Goal: Task Accomplishment & Management: Manage account settings

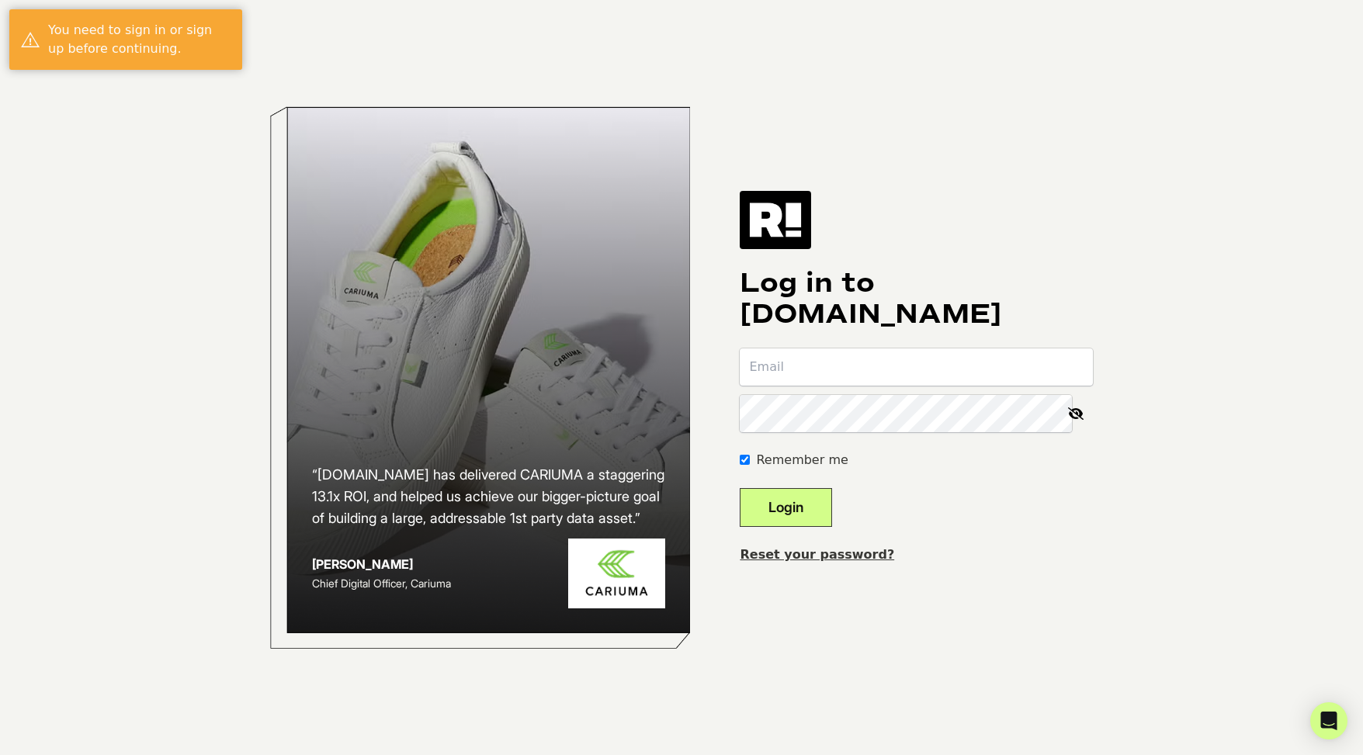
type input "[EMAIL_ADDRESS][DOMAIN_NAME]"
click at [808, 507] on button "Login" at bounding box center [785, 507] width 92 height 39
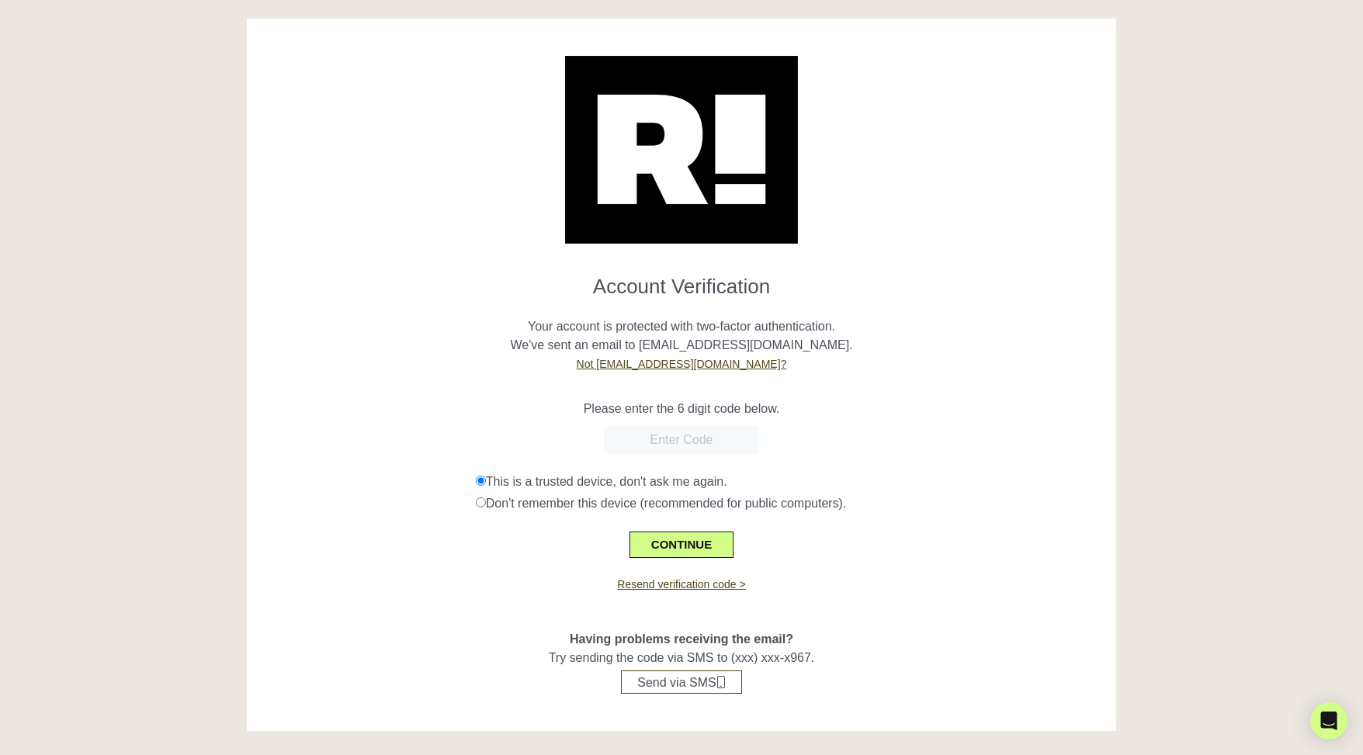
click at [828, 394] on div "Please enter the 6 digit code below." at bounding box center [681, 399] width 847 height 37
click at [693, 430] on input "text" at bounding box center [681, 440] width 155 height 28
type input "699766"
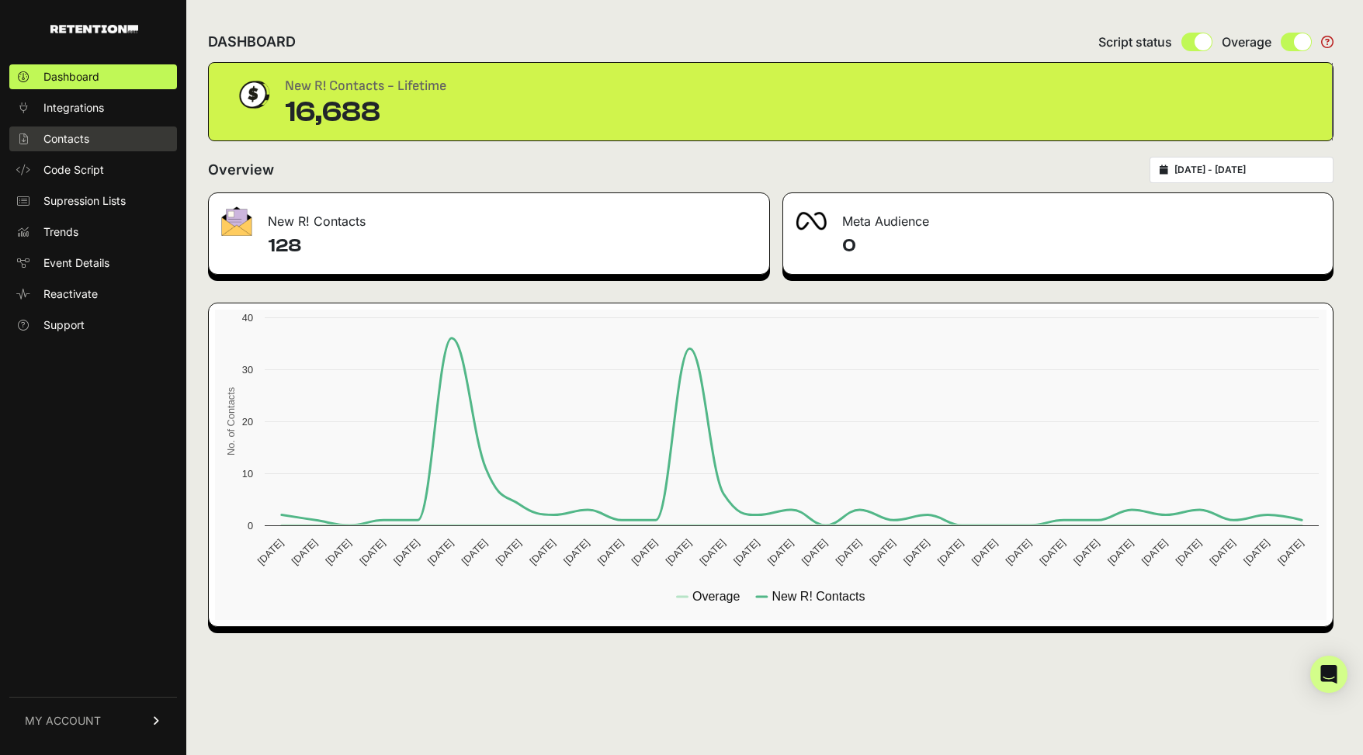
click at [99, 139] on link "Contacts" at bounding box center [93, 138] width 168 height 25
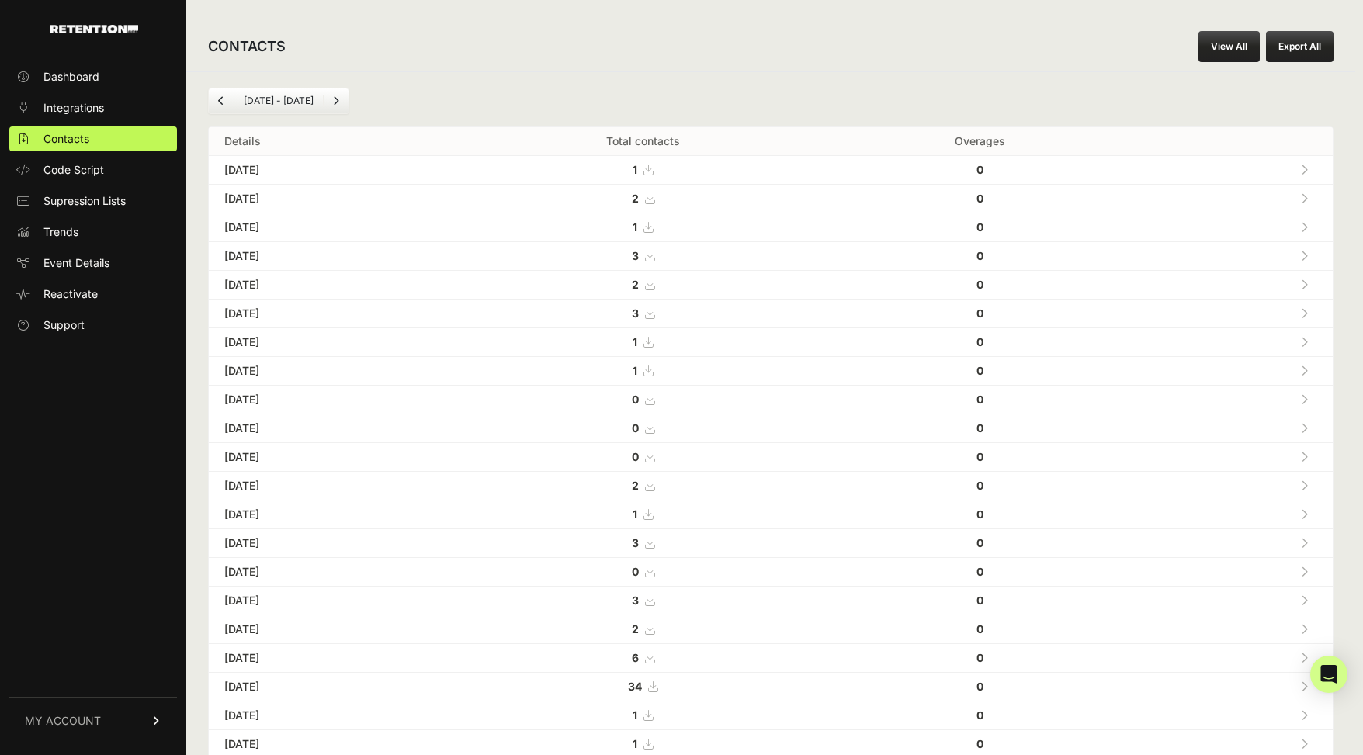
click at [1297, 49] on button "Export All" at bounding box center [1300, 46] width 68 height 31
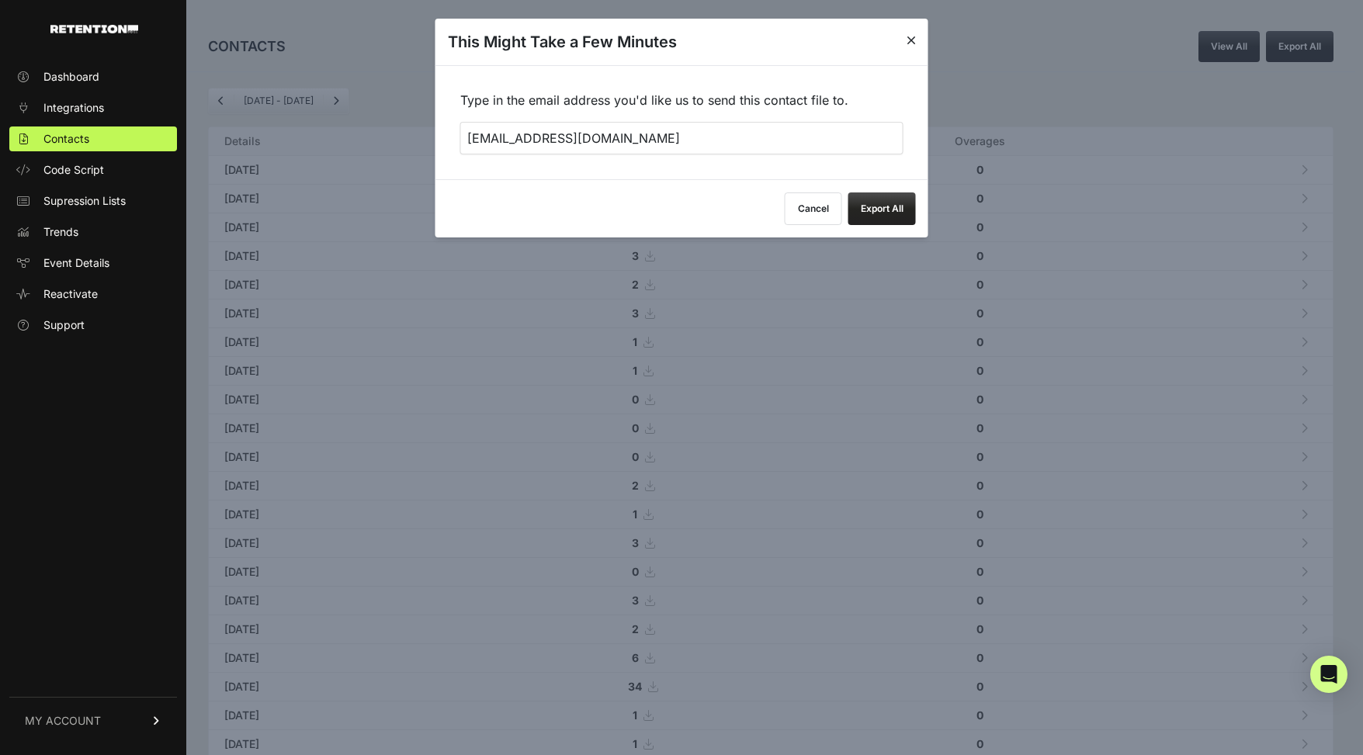
click at [875, 202] on button "Export All" at bounding box center [882, 208] width 68 height 33
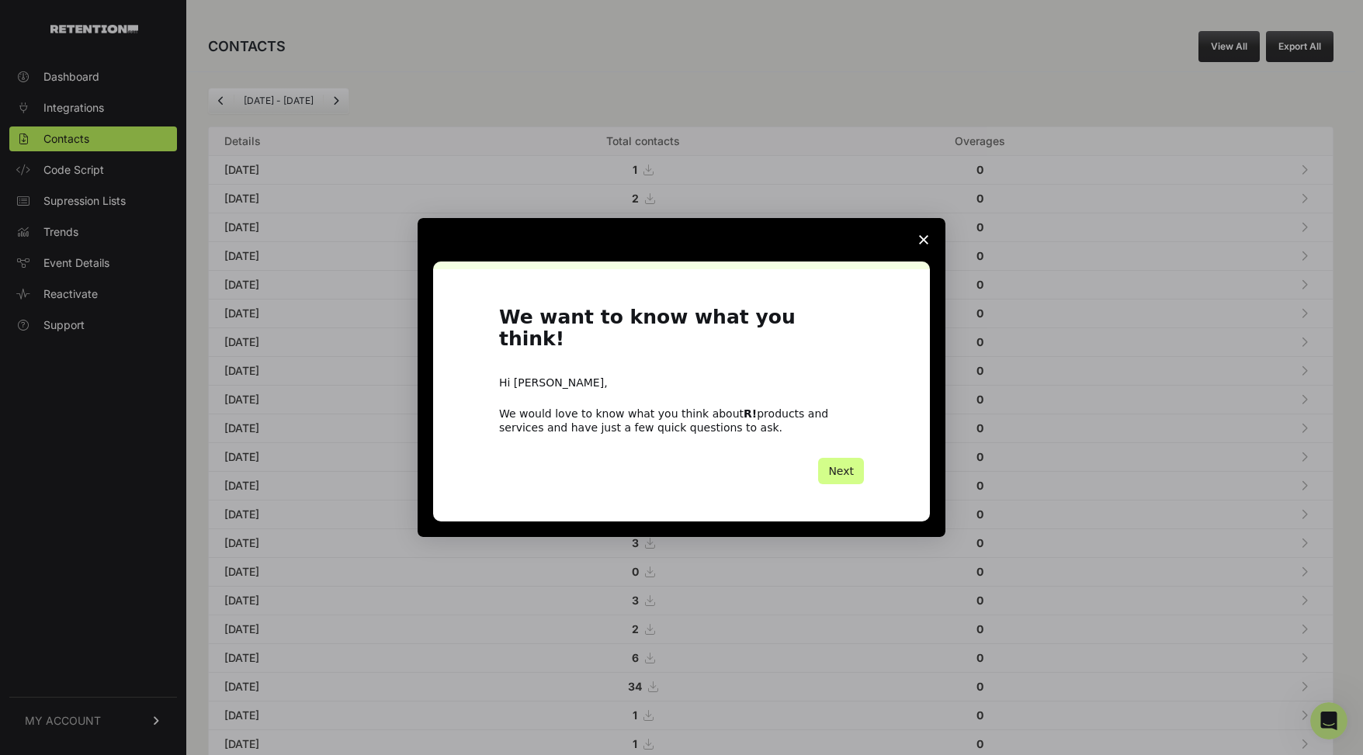
click at [923, 244] on polygon "Close survey" at bounding box center [923, 239] width 9 height 9
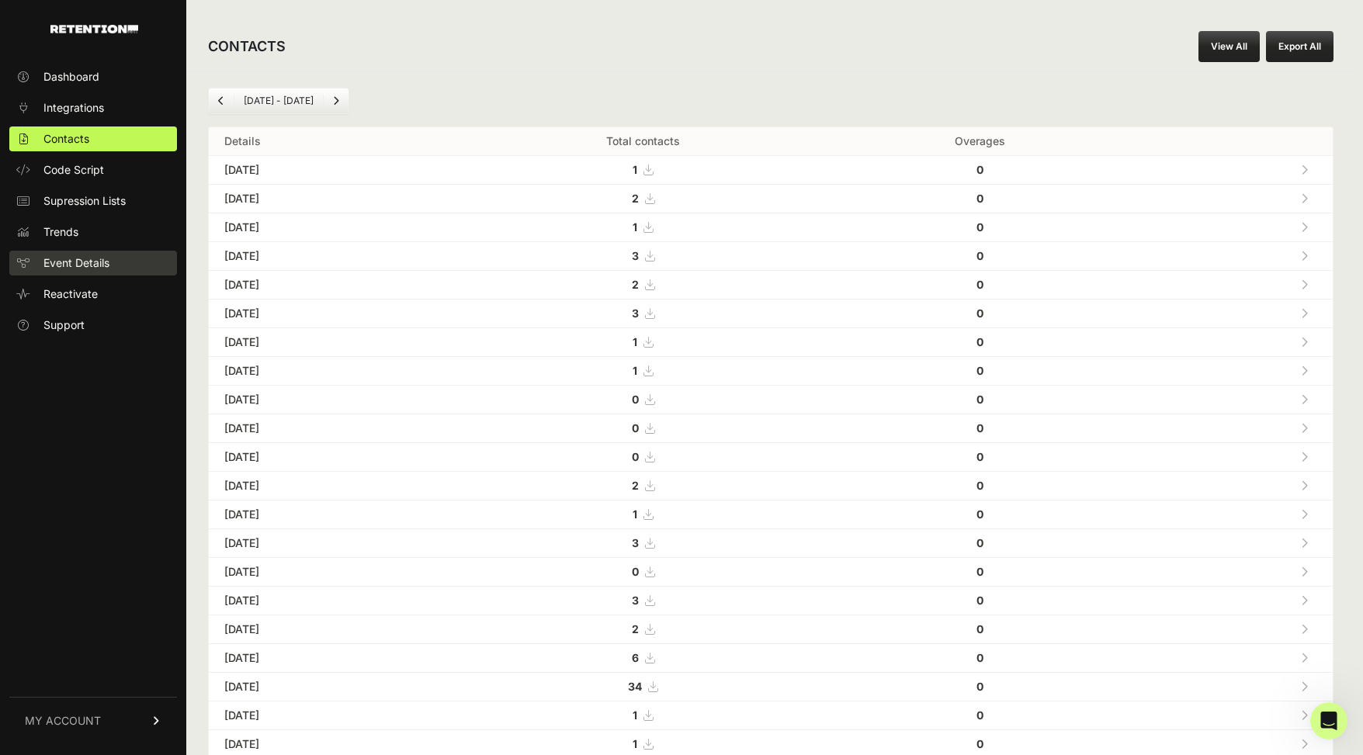
click at [62, 266] on span "Event Details" at bounding box center [76, 263] width 66 height 16
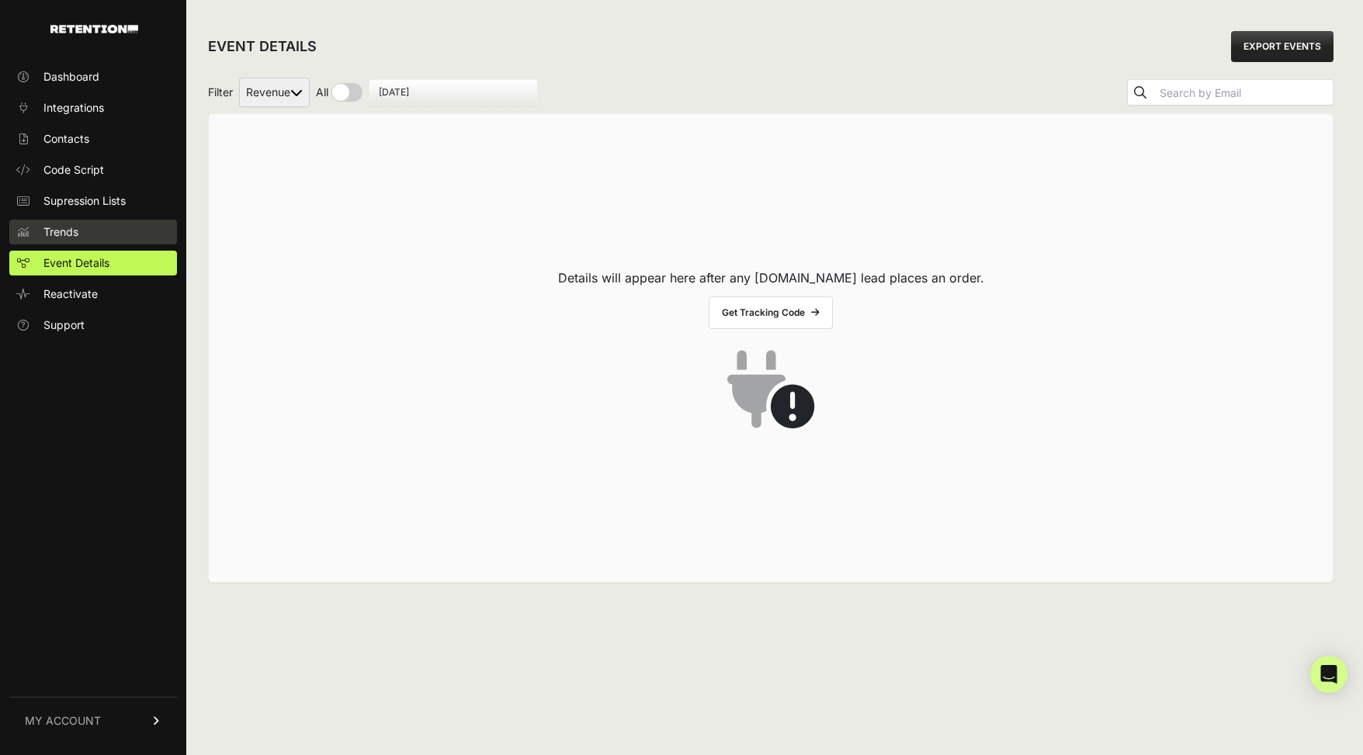
click at [74, 231] on span "Trends" at bounding box center [60, 232] width 35 height 16
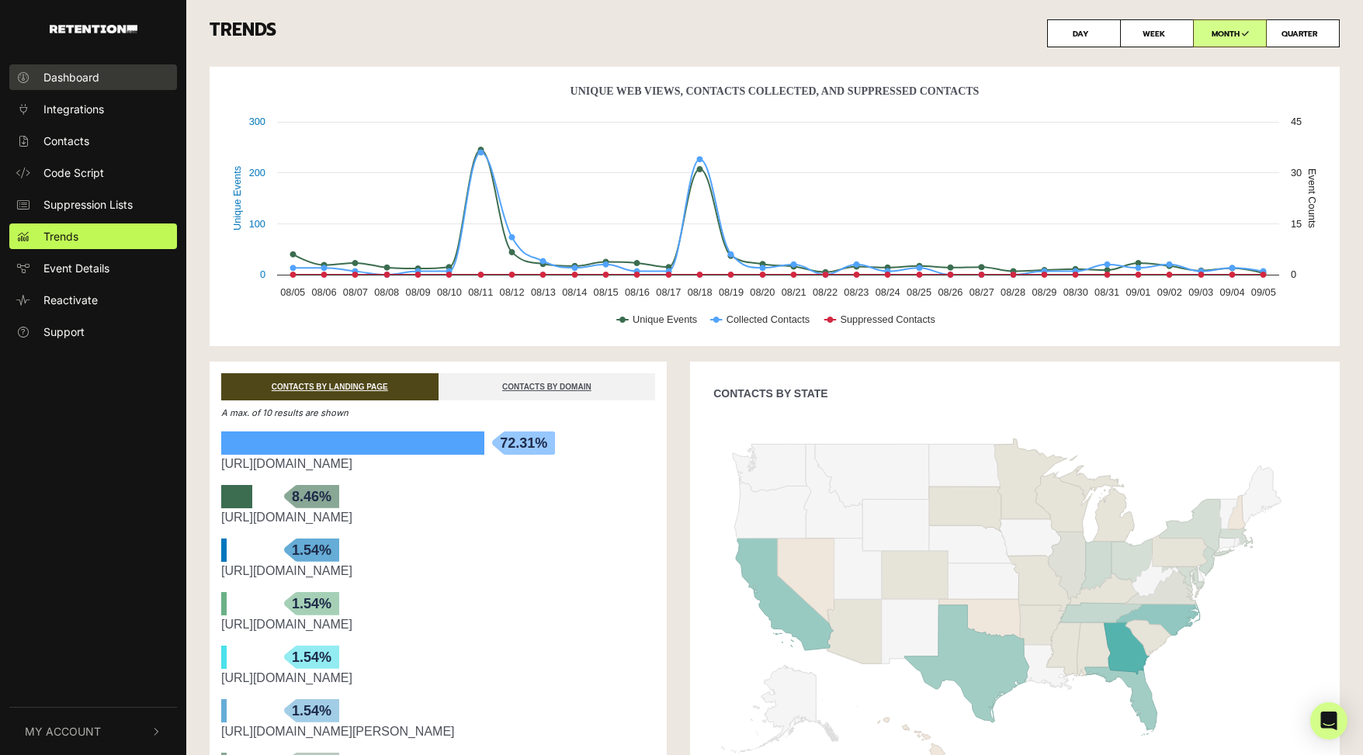
click at [115, 81] on link "Dashboard" at bounding box center [93, 77] width 168 height 26
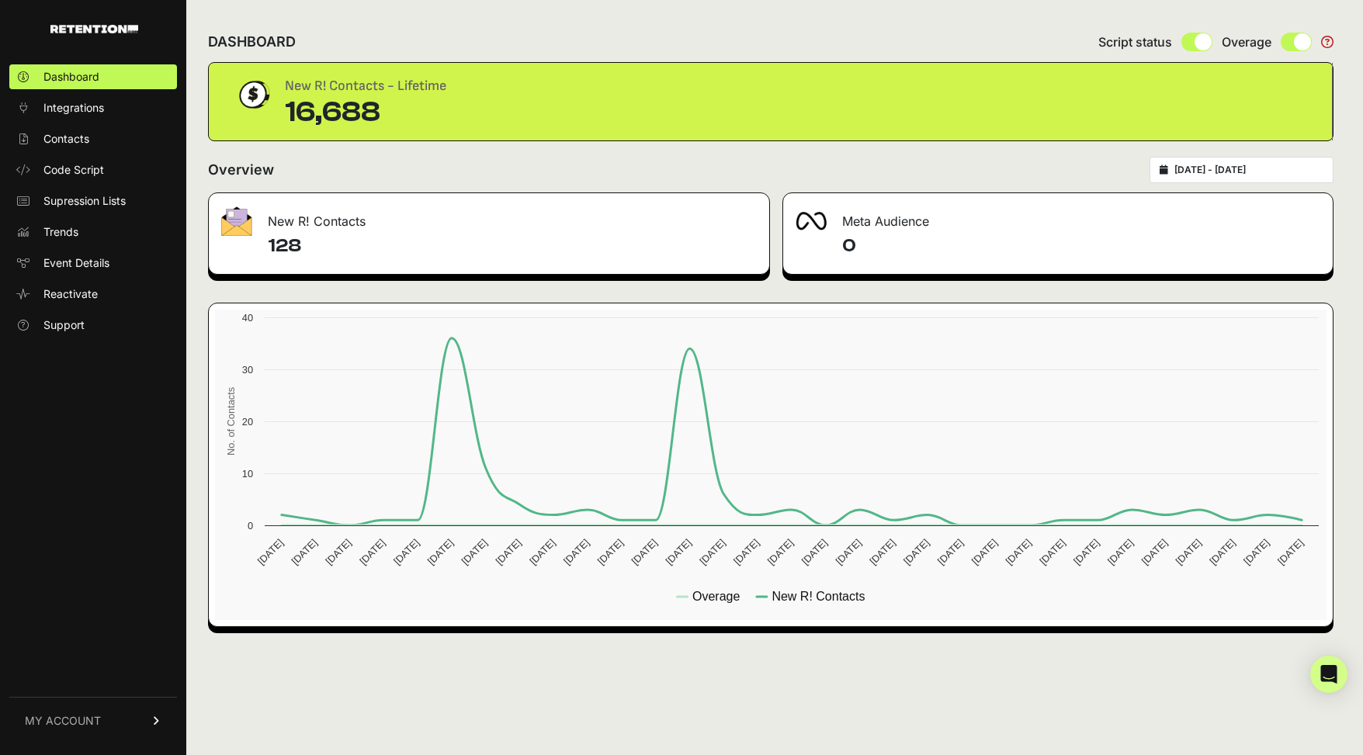
click at [1290, 43] on span at bounding box center [1295, 42] width 31 height 19
click at [1302, 43] on span at bounding box center [1301, 41] width 17 height 17
click at [312, 242] on h4 "128" at bounding box center [512, 246] width 489 height 25
click at [291, 249] on h4 "128" at bounding box center [512, 246] width 489 height 25
click at [284, 217] on div "New R! Contacts" at bounding box center [489, 216] width 560 height 47
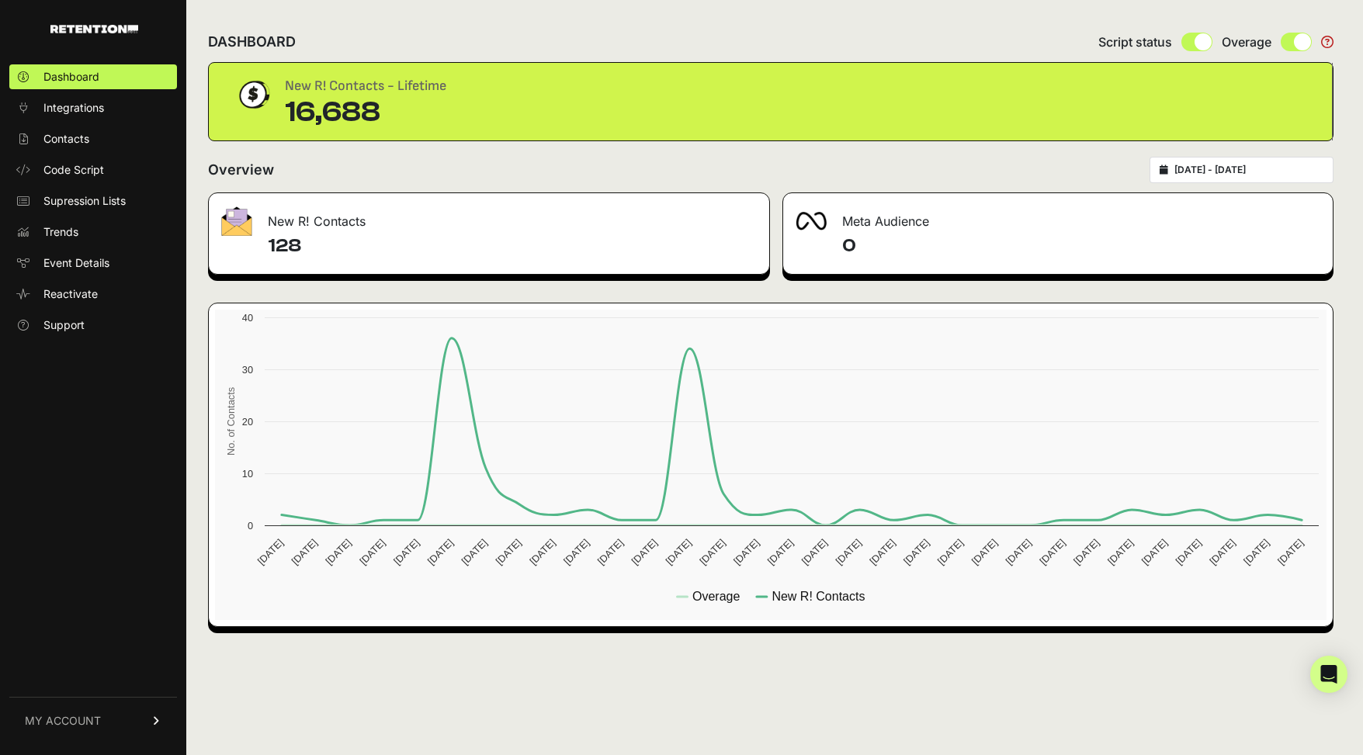
click at [283, 261] on div "128" at bounding box center [489, 254] width 560 height 40
click at [81, 290] on span "Reactivate" at bounding box center [70, 294] width 54 height 16
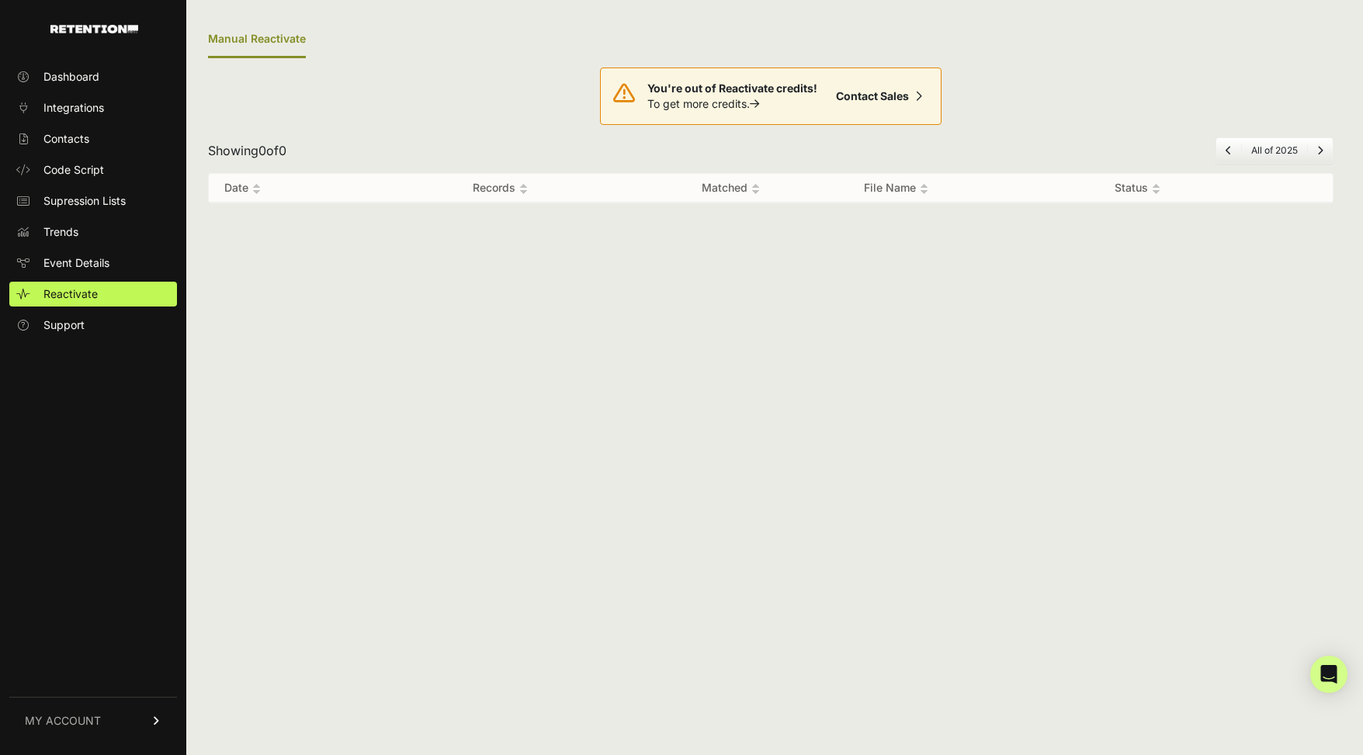
click at [97, 712] on link "MY ACCOUNT" at bounding box center [93, 720] width 168 height 47
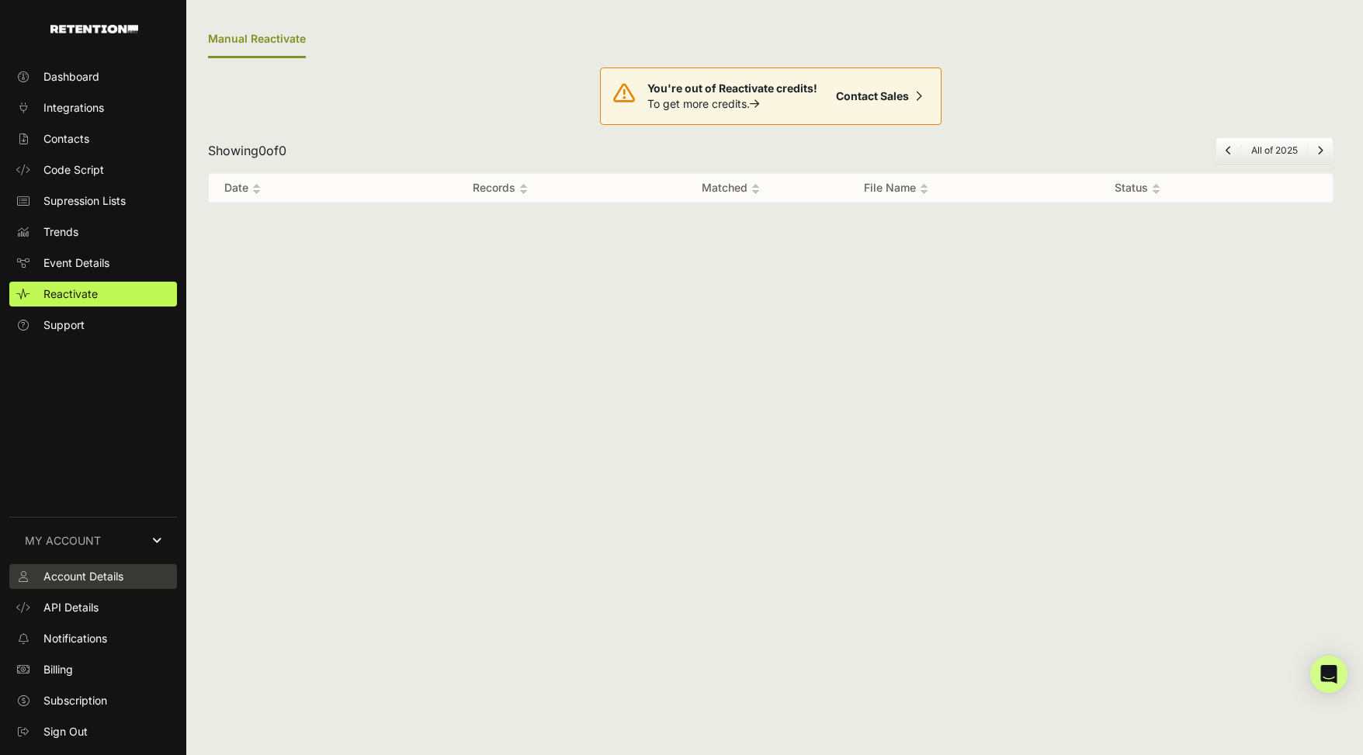
click at [132, 577] on link "Account Details" at bounding box center [93, 576] width 168 height 25
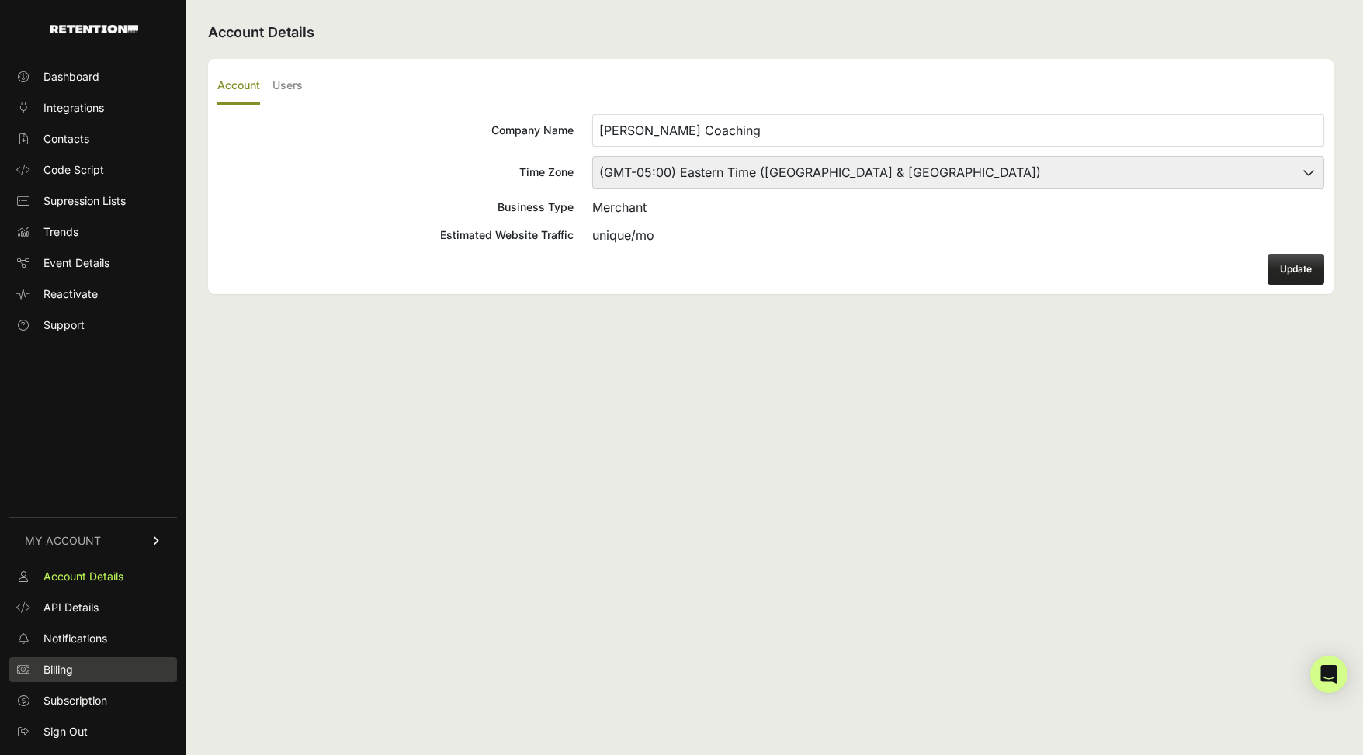
click at [92, 663] on link "Billing" at bounding box center [93, 669] width 168 height 25
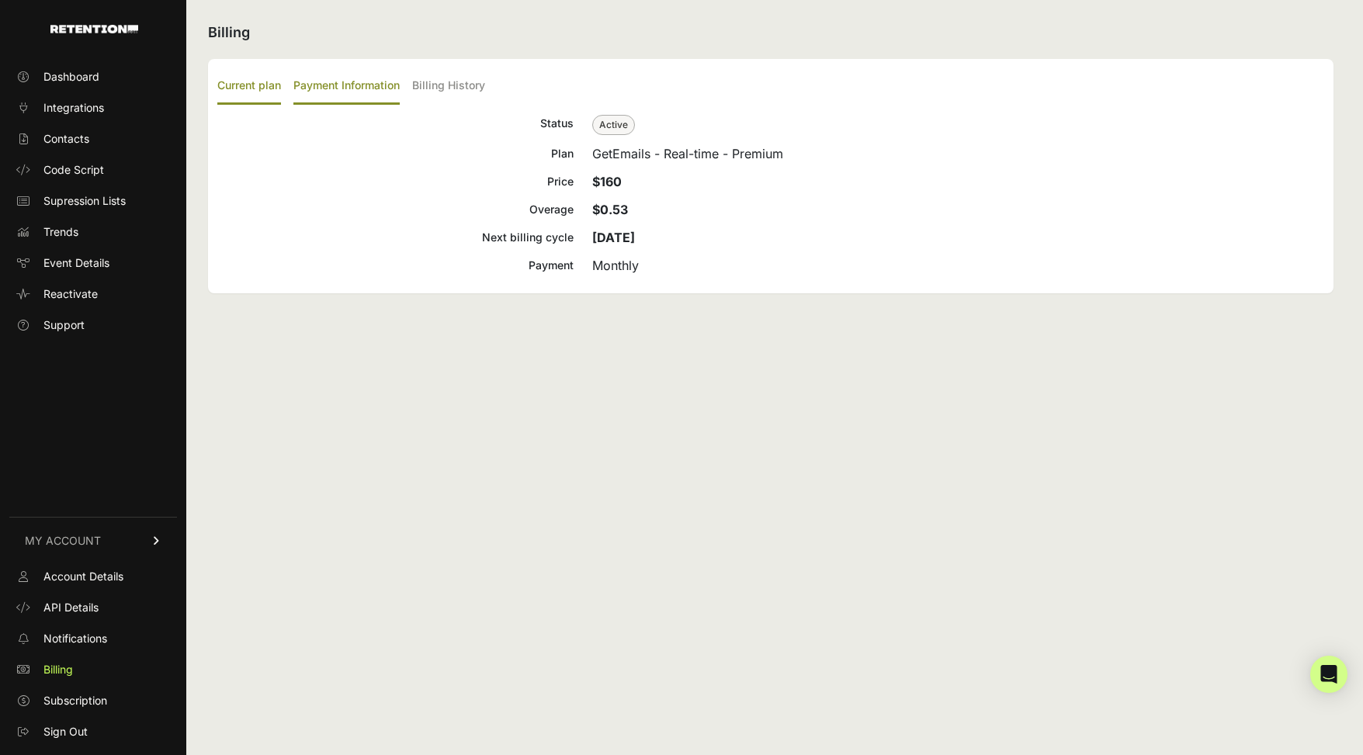
click at [363, 92] on label "Payment Information" at bounding box center [346, 86] width 106 height 36
click at [0, 0] on input "Payment Information" at bounding box center [0, 0] width 0 height 0
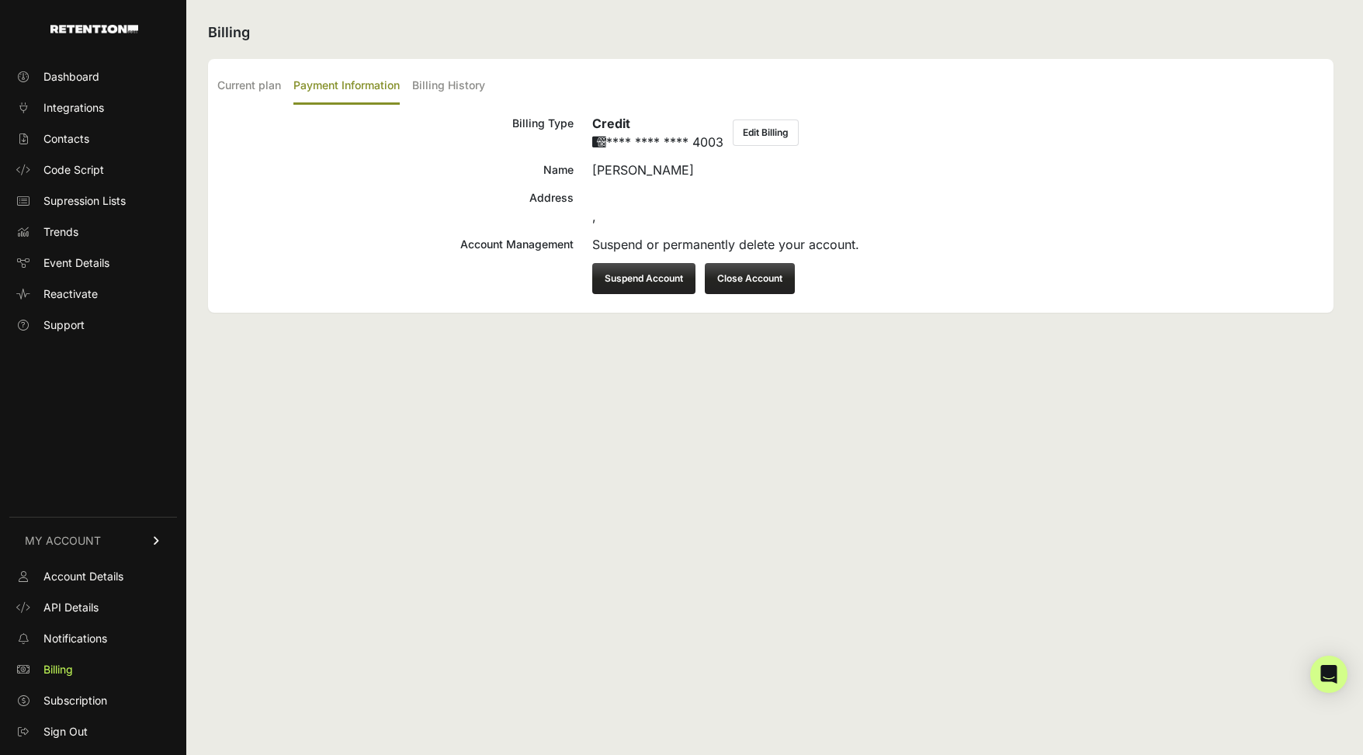
click at [652, 275] on button "Suspend Account" at bounding box center [643, 278] width 103 height 31
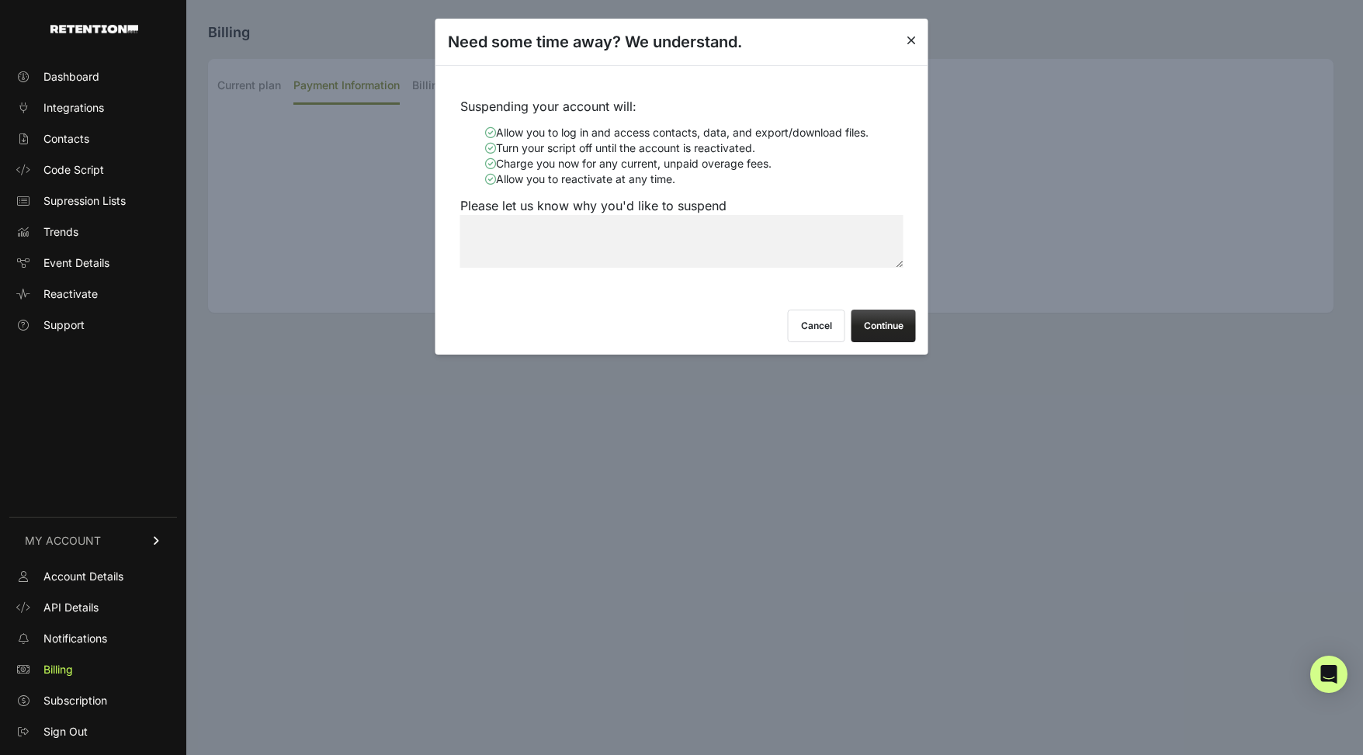
drag, startPoint x: 888, startPoint y: 327, endPoint x: 899, endPoint y: 220, distance: 106.8
click at [899, 221] on form "Suspending your account will: Allow you to log in and access contacts, data, an…" at bounding box center [681, 209] width 493 height 289
click at [891, 326] on button "Continue" at bounding box center [883, 326] width 64 height 33
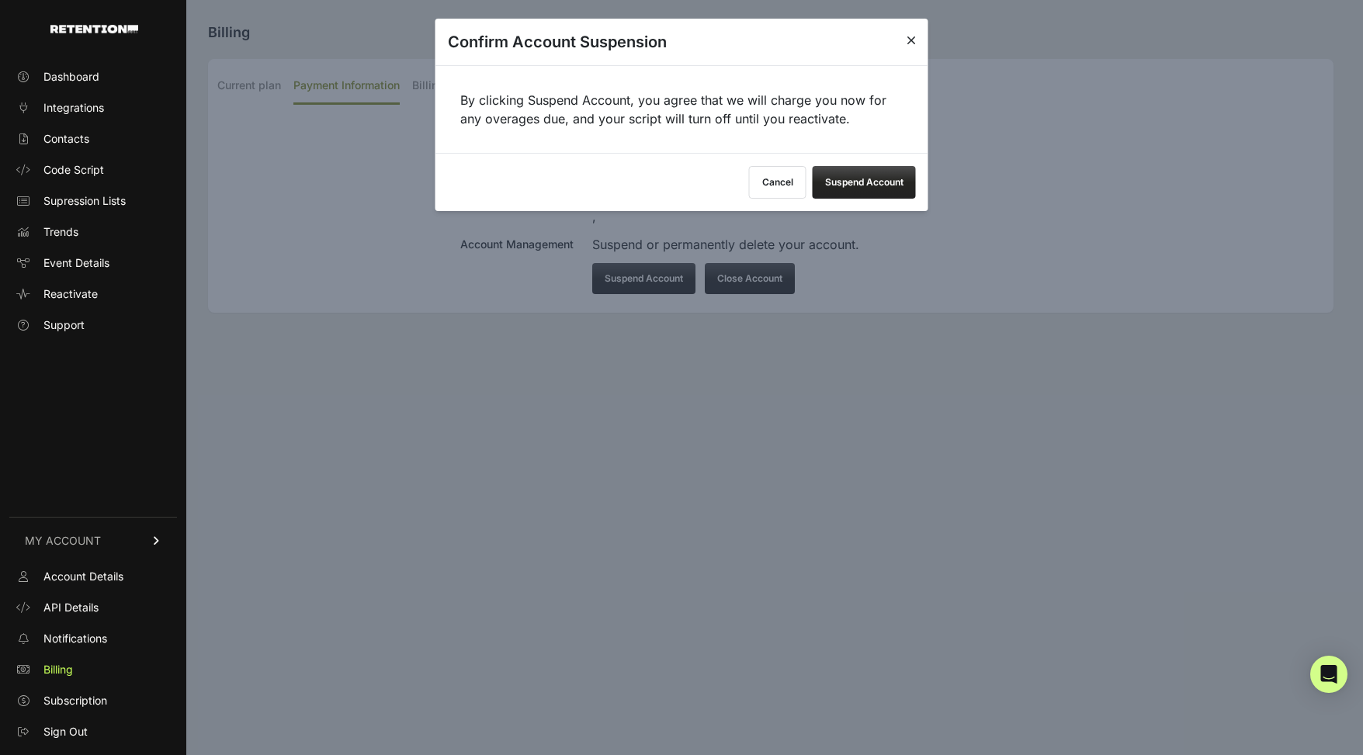
click at [869, 181] on button "Suspend Account" at bounding box center [863, 182] width 103 height 33
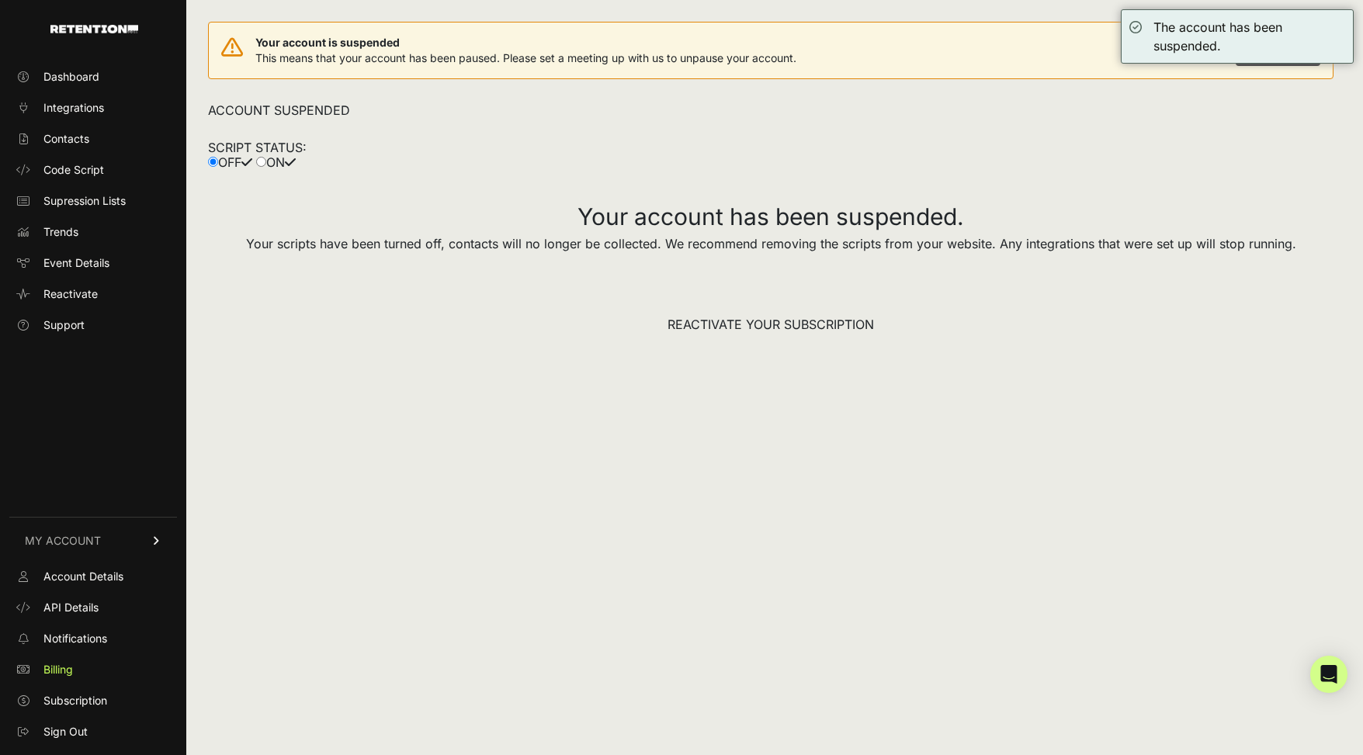
click at [869, 180] on div "SCRIPT STATUS: OFF ON" at bounding box center [770, 154] width 1125 height 71
